Goal: Task Accomplishment & Management: Manage account settings

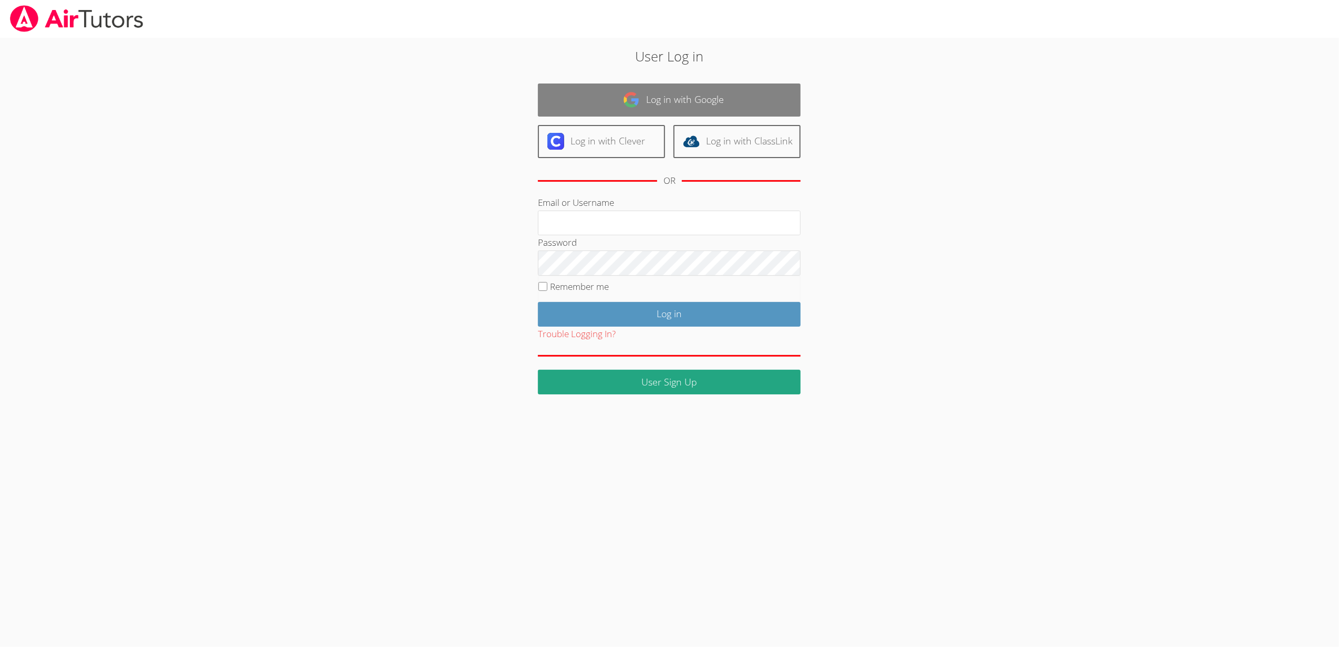
type input "[EMAIL_ADDRESS][DOMAIN_NAME]"
click at [729, 102] on link "Log in with Google" at bounding box center [669, 100] width 263 height 33
